Goal: Task Accomplishment & Management: Use online tool/utility

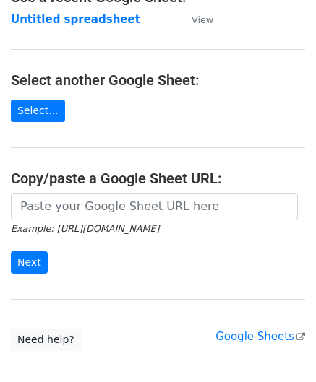
scroll to position [145, 0]
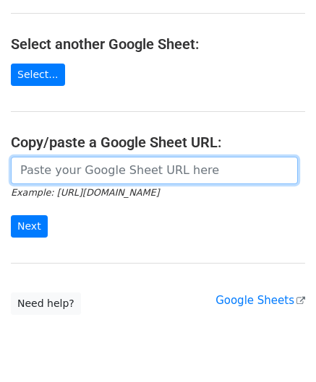
click at [77, 172] on input "url" at bounding box center [154, 170] width 287 height 27
paste input "[URL][DOMAIN_NAME]"
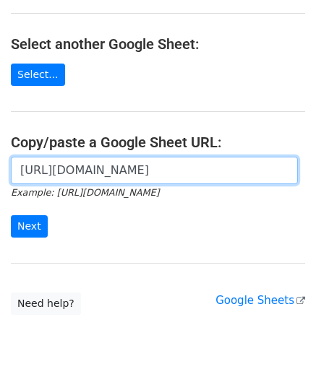
scroll to position [0, 315]
type input "[URL][DOMAIN_NAME]"
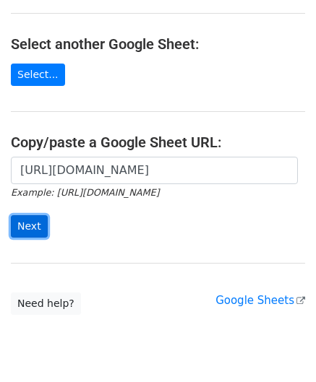
click at [29, 218] on input "Next" at bounding box center [29, 226] width 37 height 22
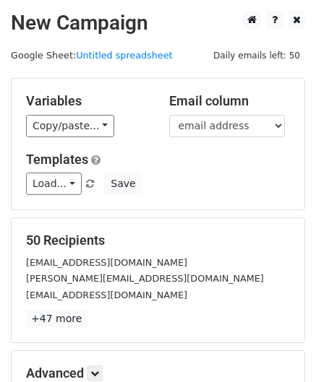
scroll to position [176, 0]
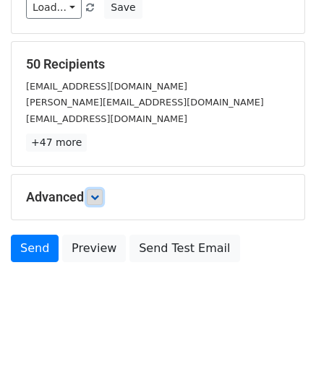
click at [98, 197] on icon at bounding box center [94, 197] width 9 height 9
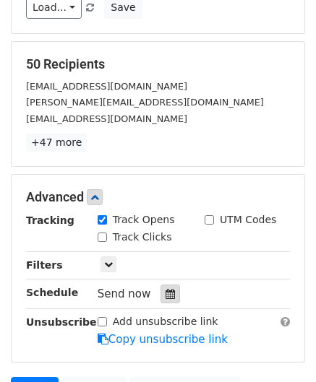
click at [165, 289] on icon at bounding box center [169, 294] width 9 height 10
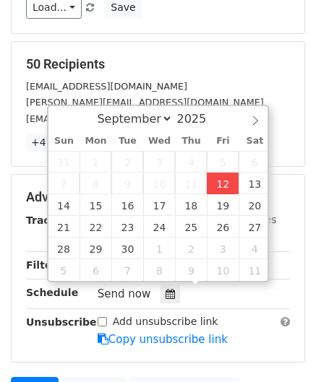
type input "2025-09-12 12:00"
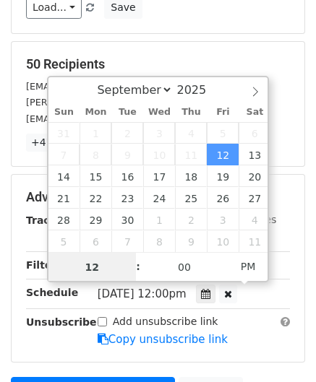
paste input "0"
type input "10"
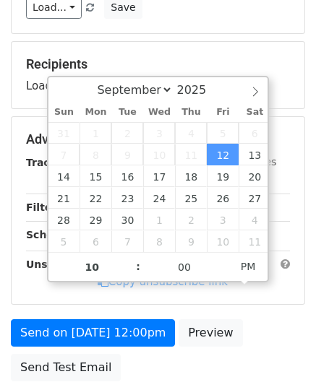
type input "2025-09-12 22:00"
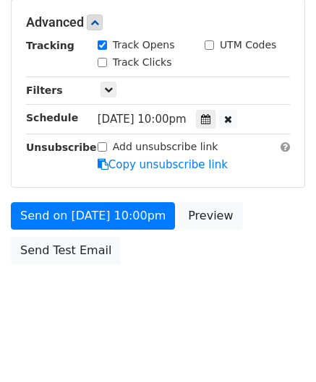
scroll to position [351, 0]
